Goal: Find specific page/section: Find specific page/section

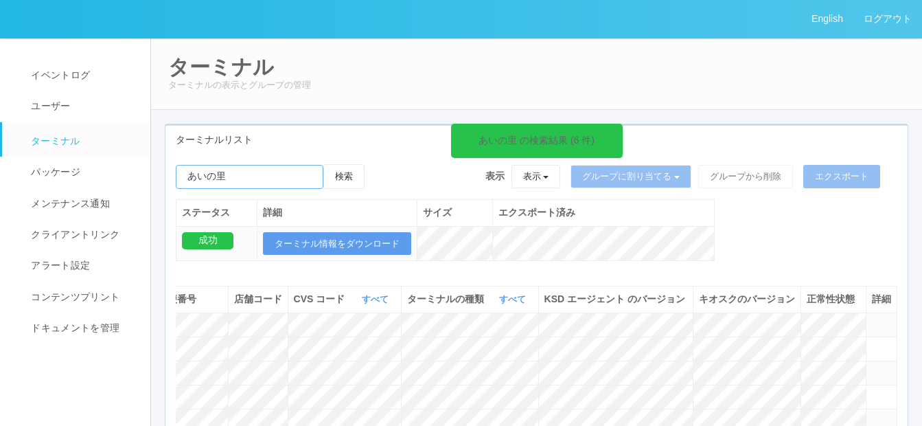
drag, startPoint x: 233, startPoint y: 177, endPoint x: 176, endPoint y: 156, distance: 60.6
click at [164, 168] on div "ターミナルリスト あいの里 の検索結果 (6 件) 検索 表示 表示 すべてのターミナル 未割り当てのターミナル グループを追加 グループ名を編集 アーカイブ…" at bounding box center [537, 317] width 764 height 387
paste input "鳥栖"
click at [358, 173] on button "検索" at bounding box center [343, 176] width 41 height 25
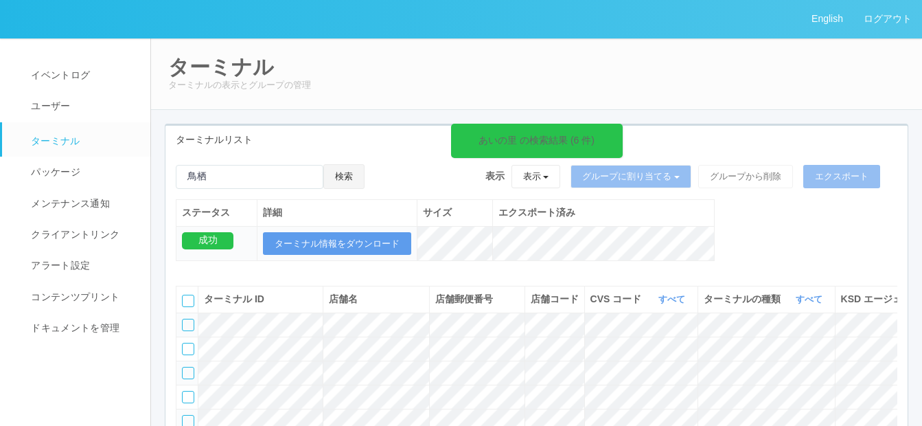
drag, startPoint x: 345, startPoint y: 179, endPoint x: 353, endPoint y: 172, distance: 10.2
click at [346, 179] on button "検索" at bounding box center [343, 176] width 41 height 25
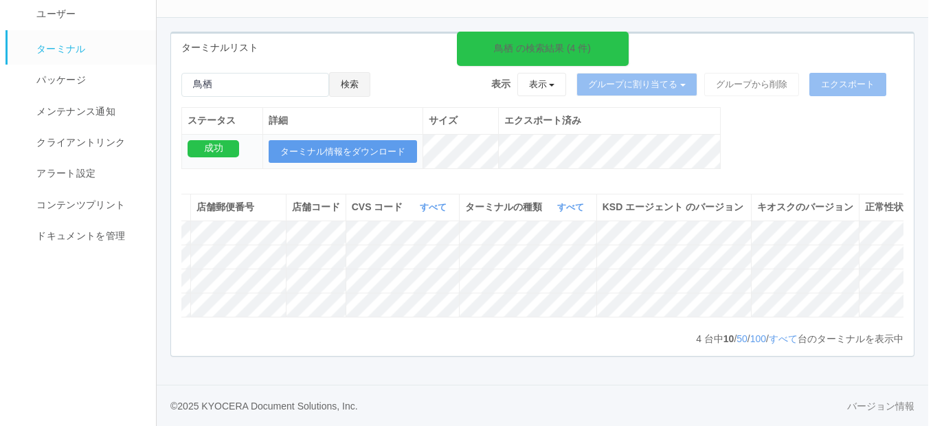
scroll to position [0, 309]
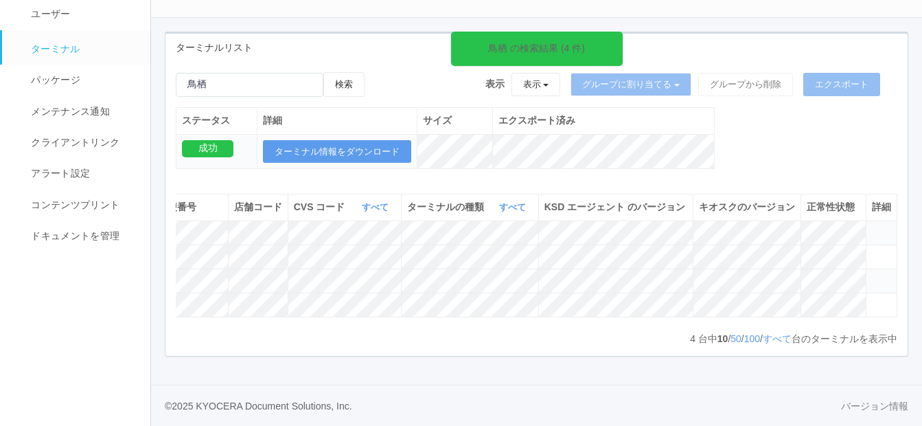
click at [872, 275] on icon at bounding box center [872, 275] width 0 height 0
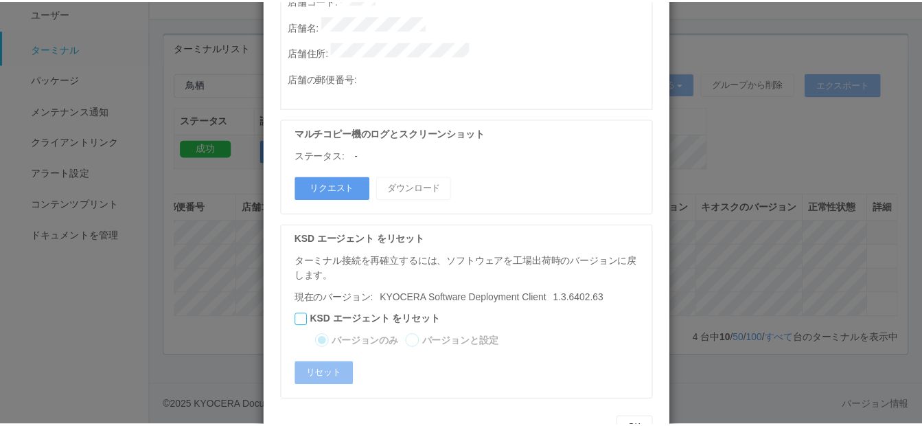
scroll to position [804, 0]
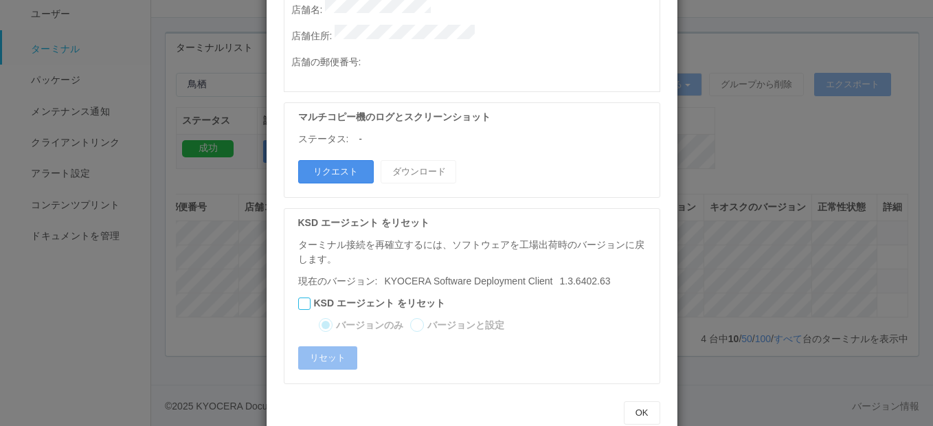
click at [329, 160] on button "リクエスト" at bounding box center [336, 171] width 76 height 23
click at [635, 401] on button "OK" at bounding box center [642, 412] width 36 height 23
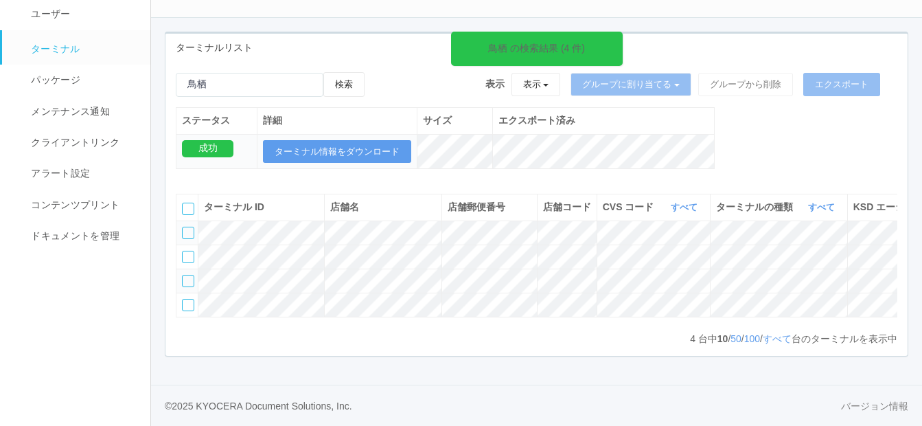
scroll to position [0, 309]
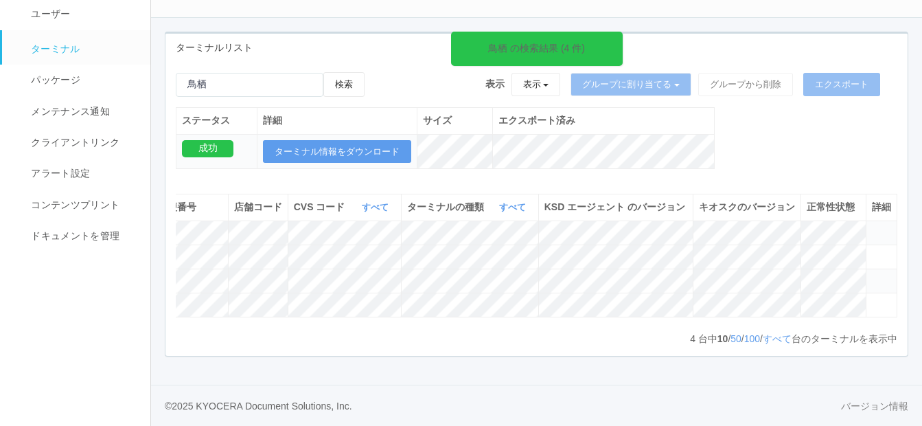
click at [872, 275] on icon at bounding box center [872, 275] width 0 height 0
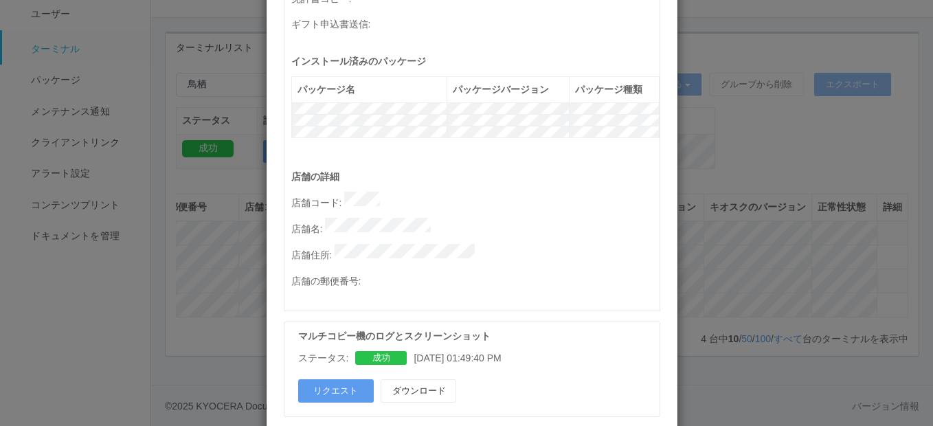
scroll to position [755, 0]
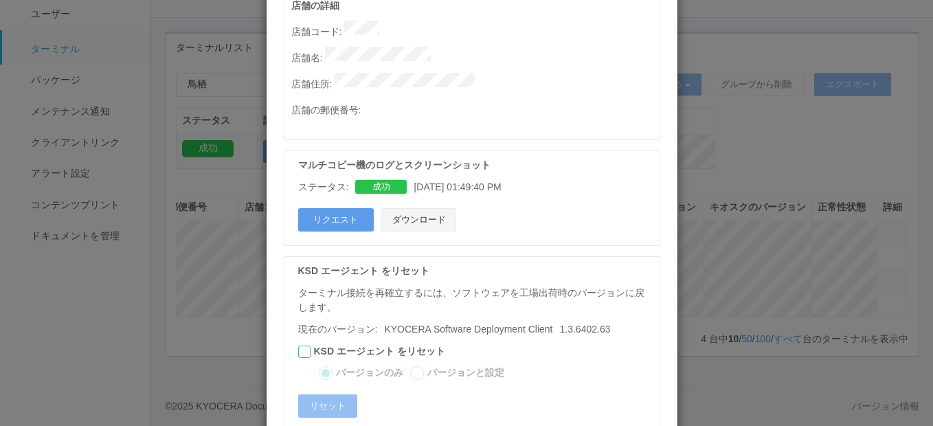
click at [406, 208] on button "ダウンロード" at bounding box center [418, 219] width 76 height 23
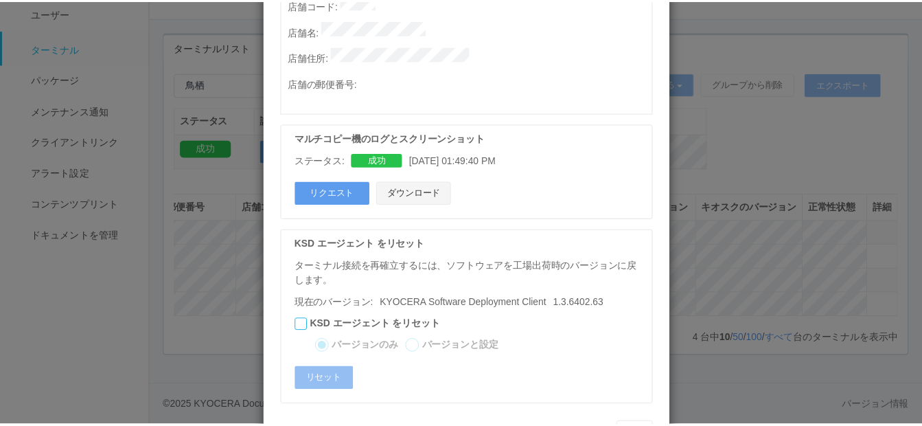
scroll to position [804, 0]
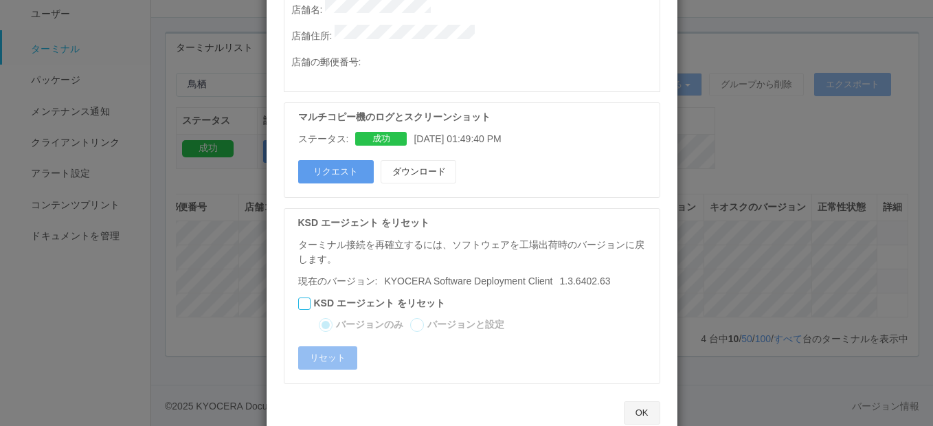
click at [639, 401] on button "OK" at bounding box center [642, 412] width 36 height 23
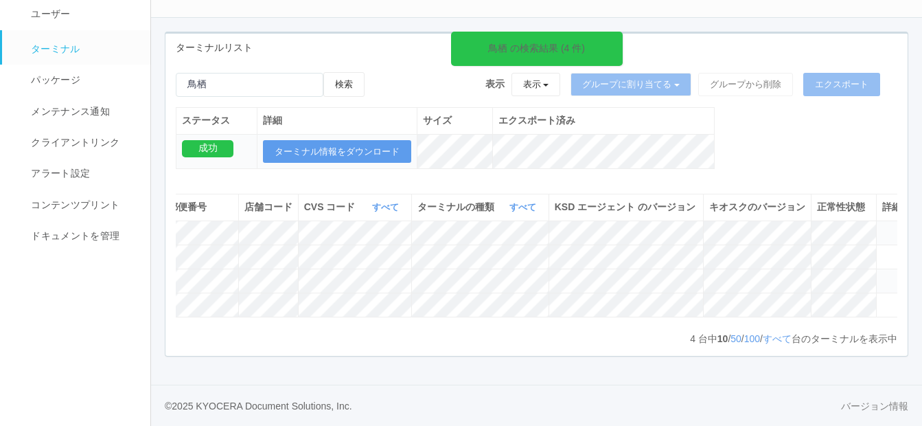
scroll to position [0, 0]
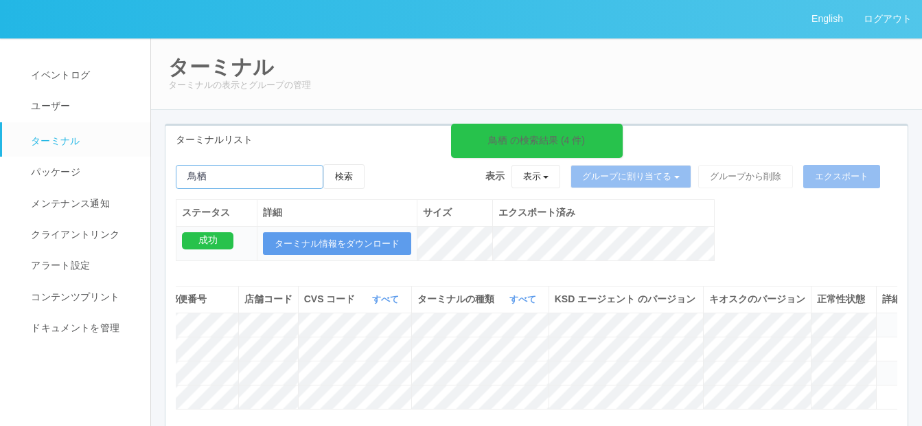
click at [221, 181] on input "emailSearch" at bounding box center [250, 177] width 148 height 24
click at [208, 178] on input "emailSearch" at bounding box center [250, 177] width 148 height 24
type input "光星"
click at [357, 175] on button "検索" at bounding box center [343, 176] width 41 height 25
